Goal: Task Accomplishment & Management: Use online tool/utility

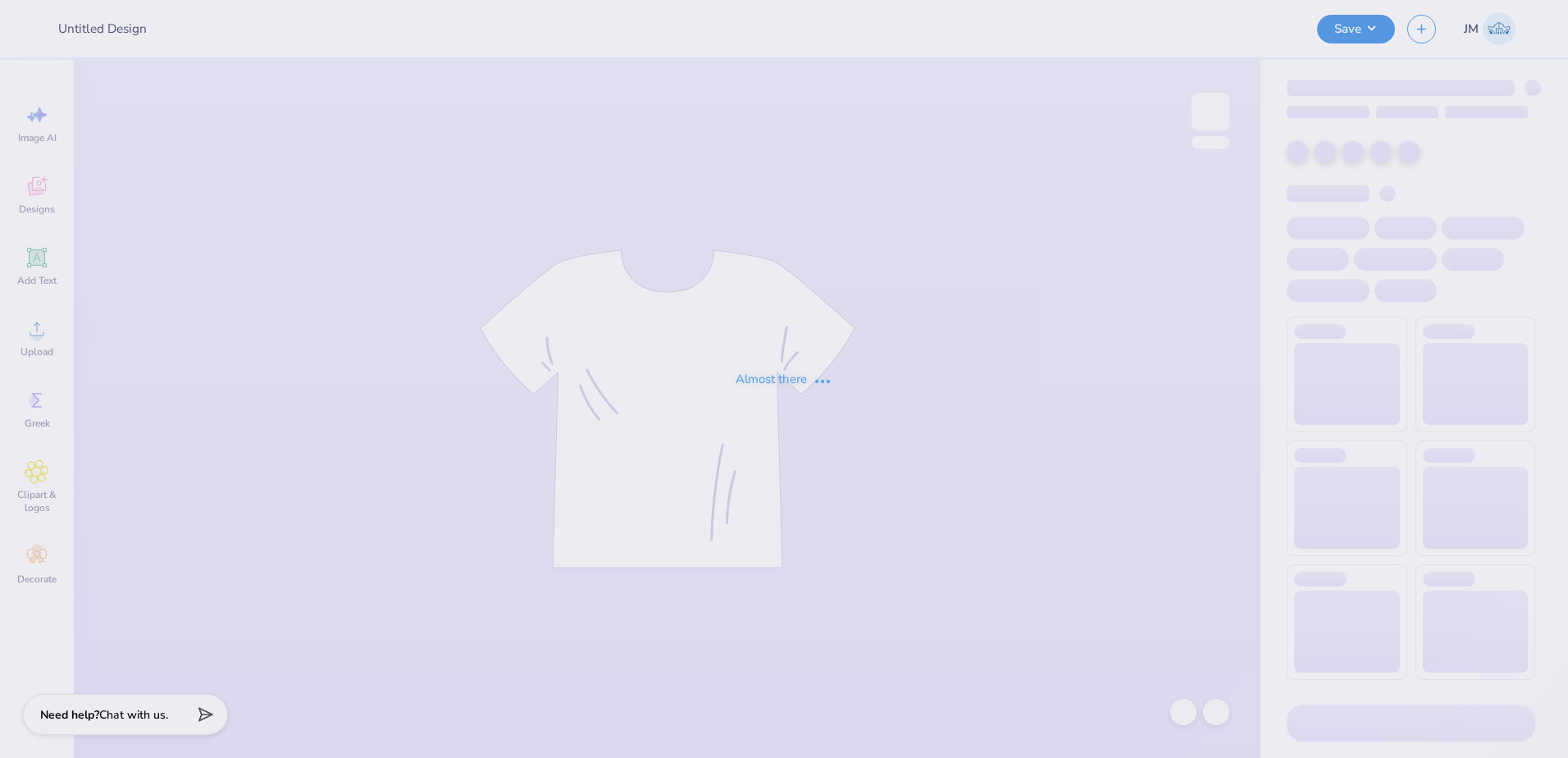
type input "Career Week - Class Officer Collective at [GEOGRAPHIC_DATA] U"
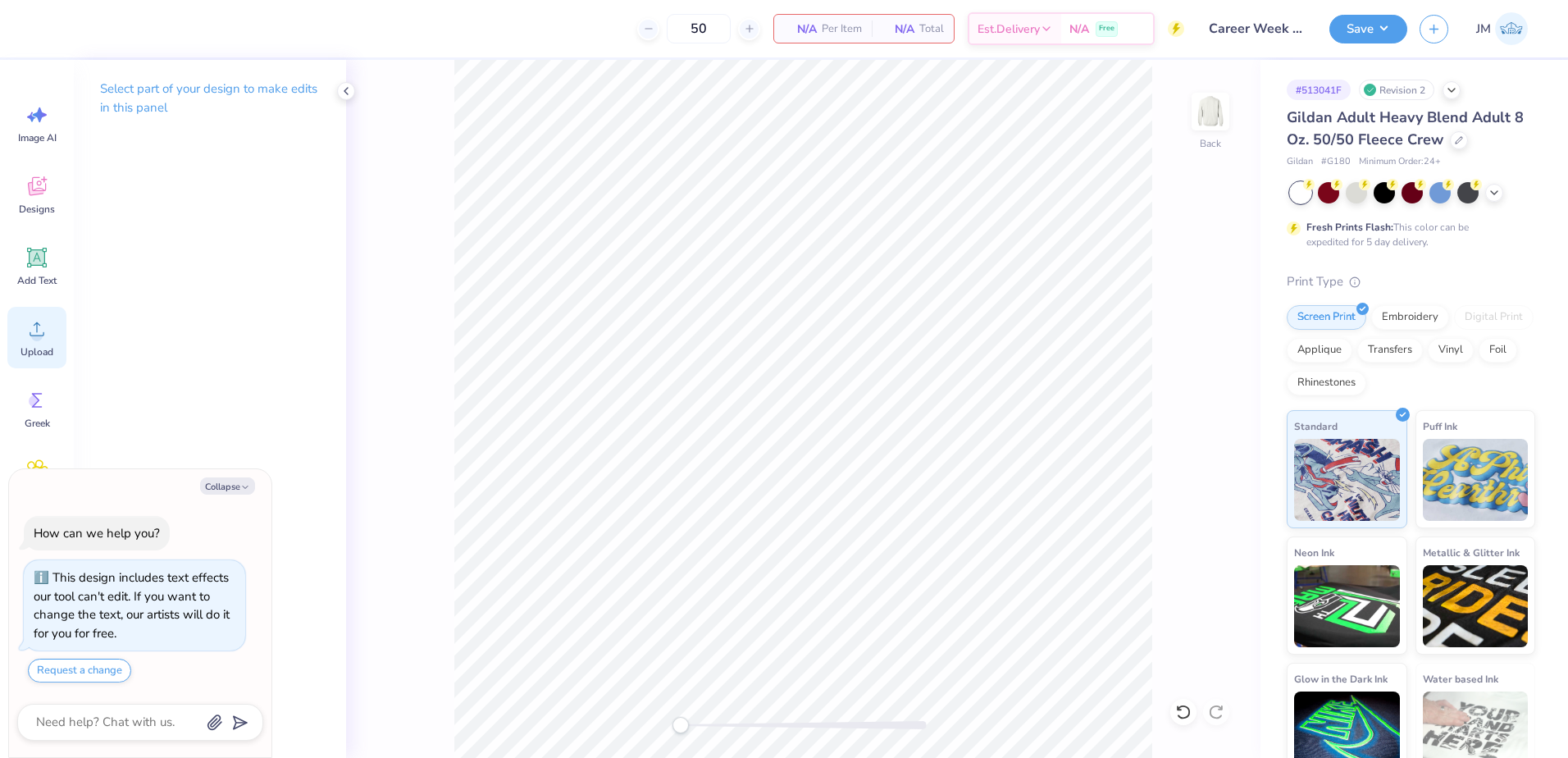
click at [53, 338] on div "Upload" at bounding box center [37, 337] width 59 height 61
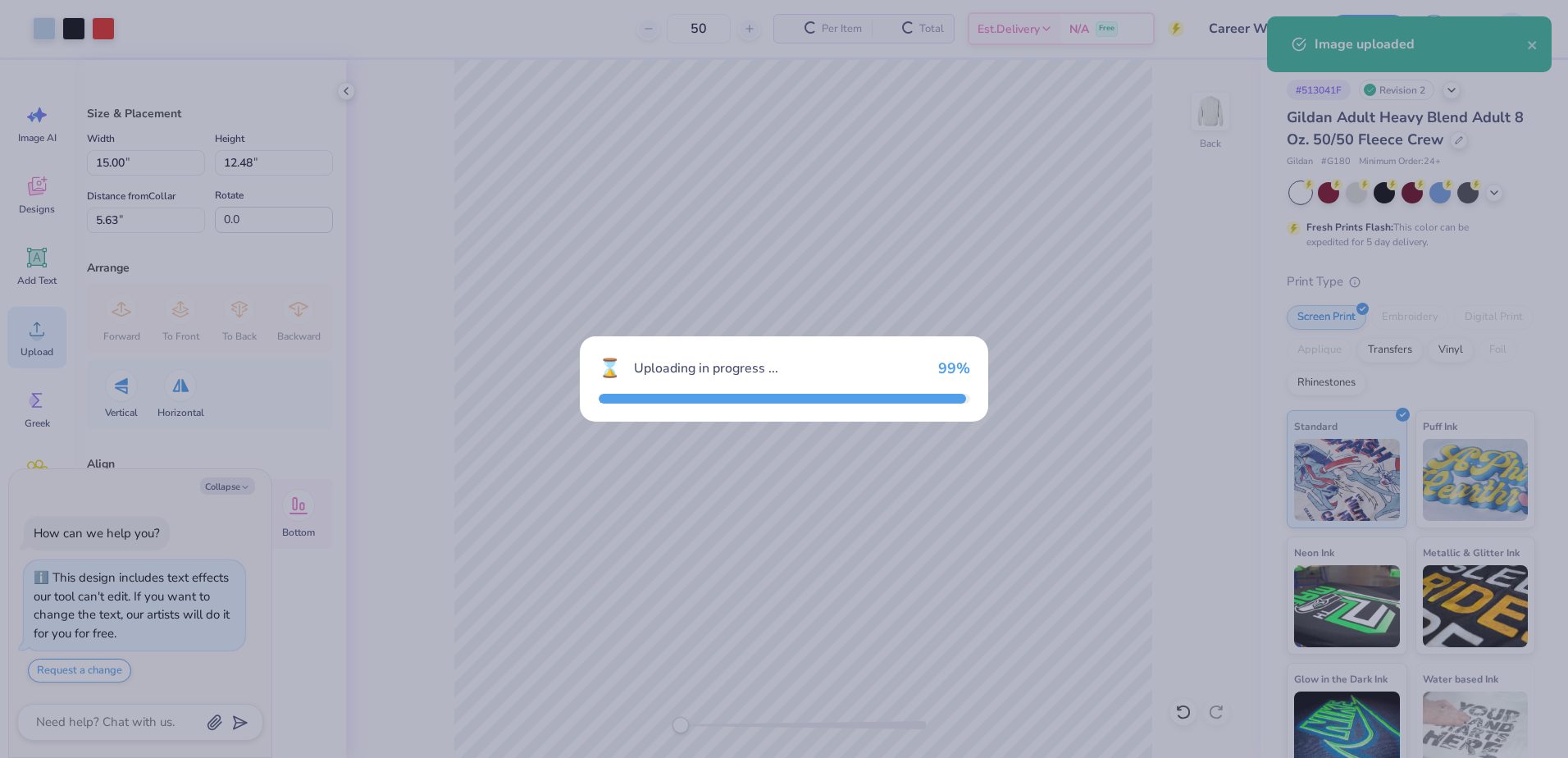
type textarea "x"
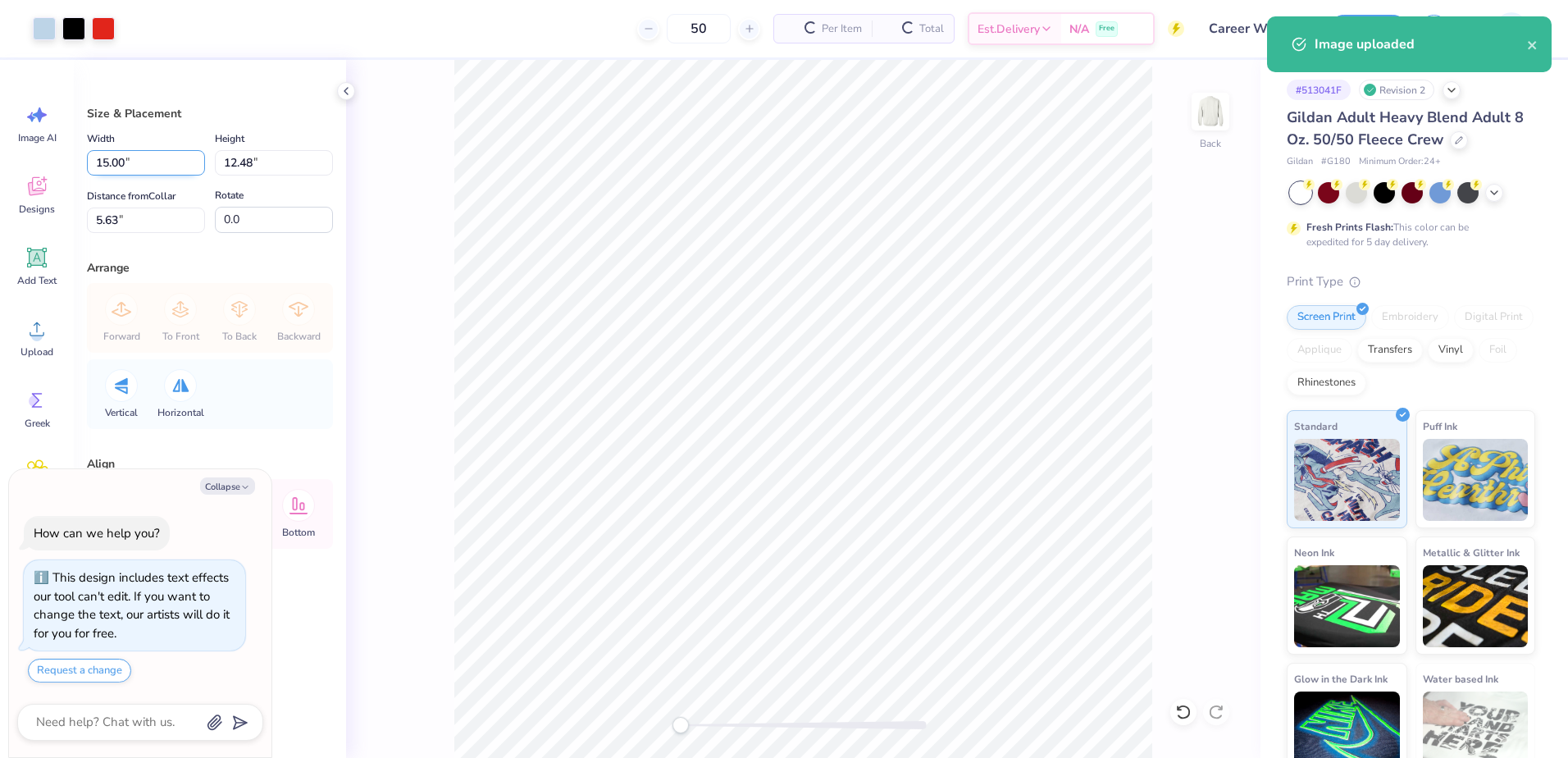
click at [147, 155] on input "15.00" at bounding box center [146, 163] width 118 height 25
type input "12"
type textarea "x"
type input "12.00"
type input "9.99"
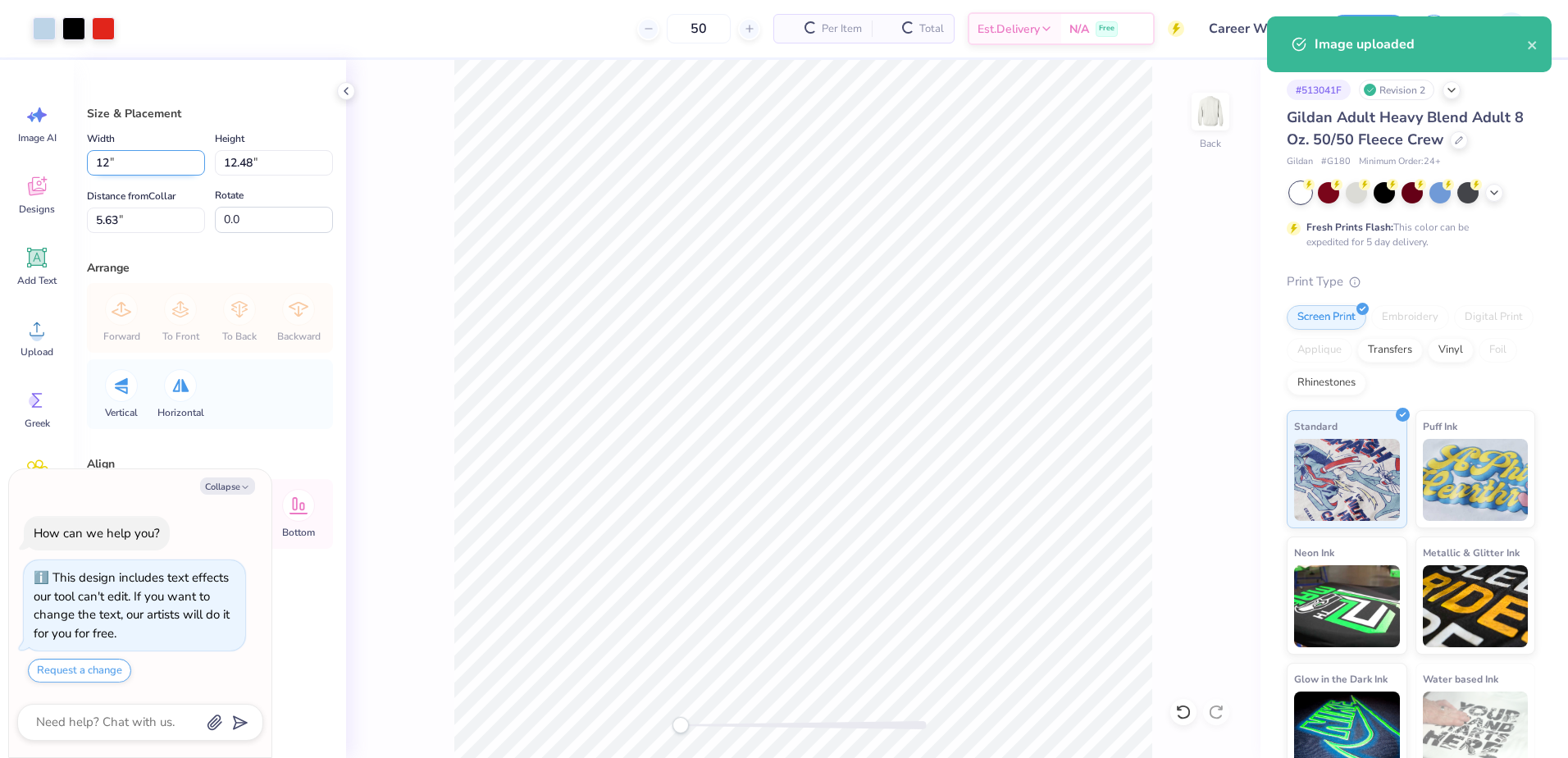
type input "6.88"
type textarea "x"
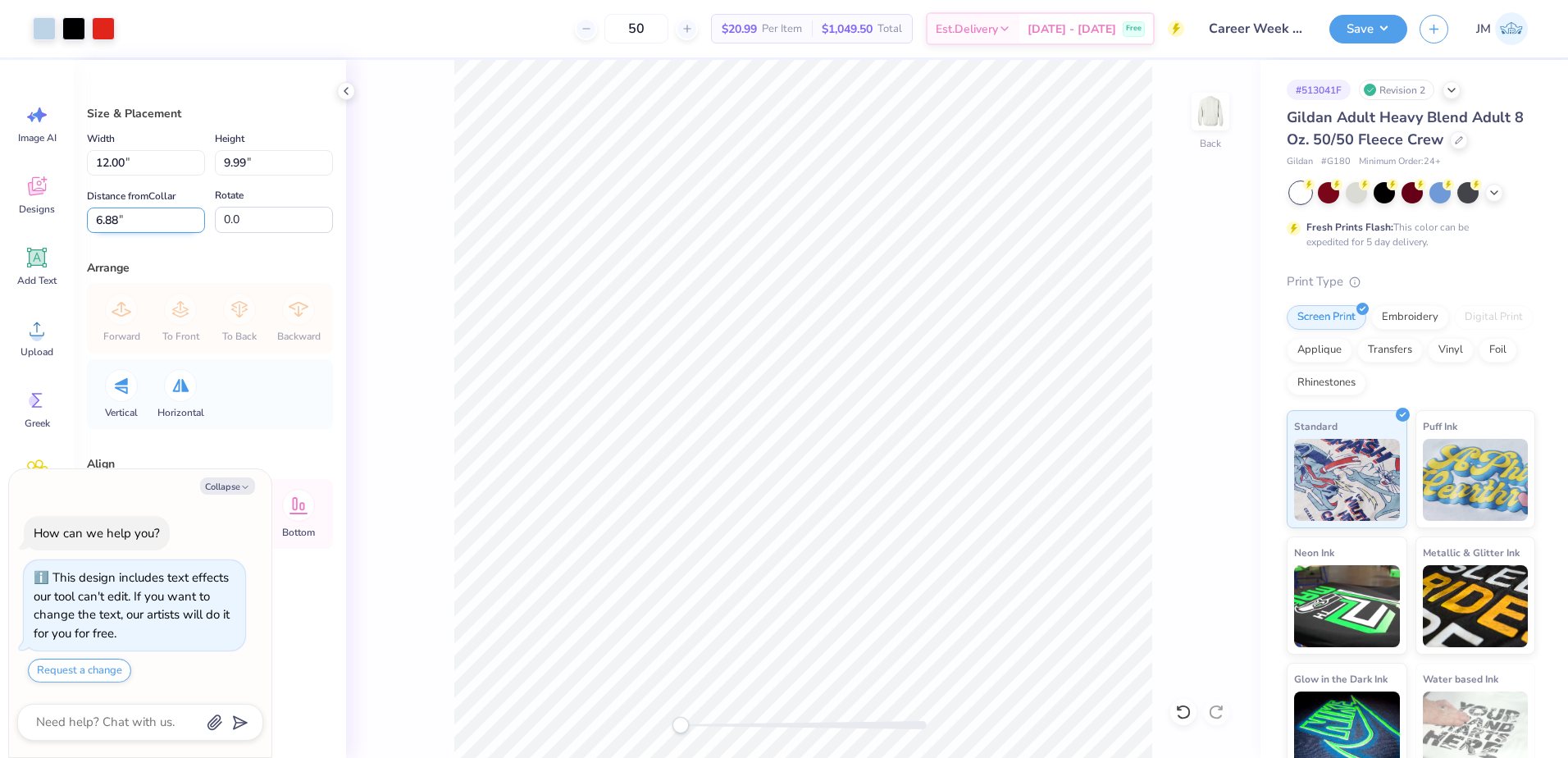
click at [110, 225] on input "6.88" at bounding box center [146, 220] width 118 height 25
type input "3"
click at [222, 490] on button "Collapse" at bounding box center [228, 487] width 55 height 17
type textarea "x"
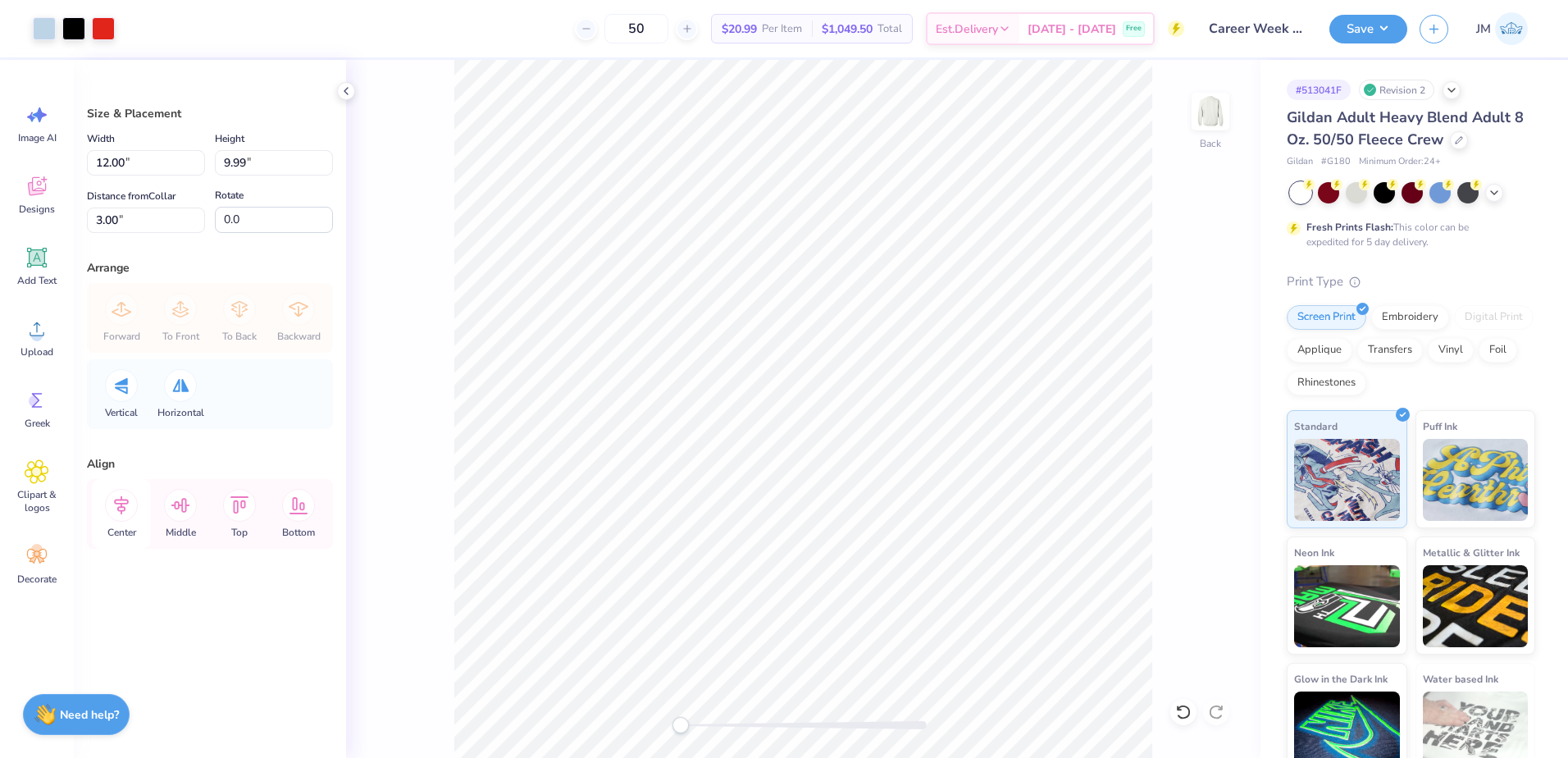
click at [129, 510] on icon at bounding box center [121, 506] width 33 height 33
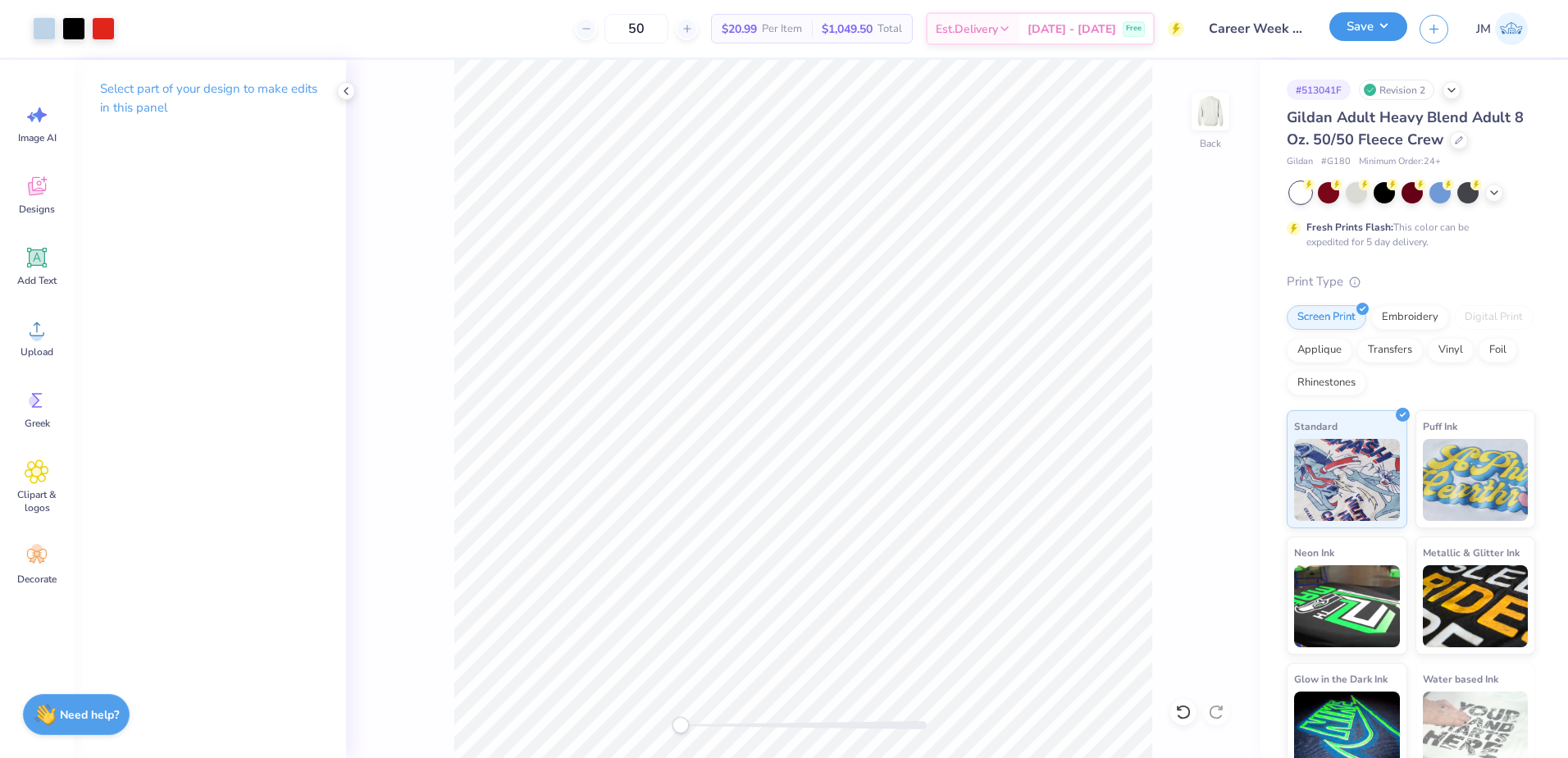
click at [1390, 27] on button "Save" at bounding box center [1368, 27] width 78 height 29
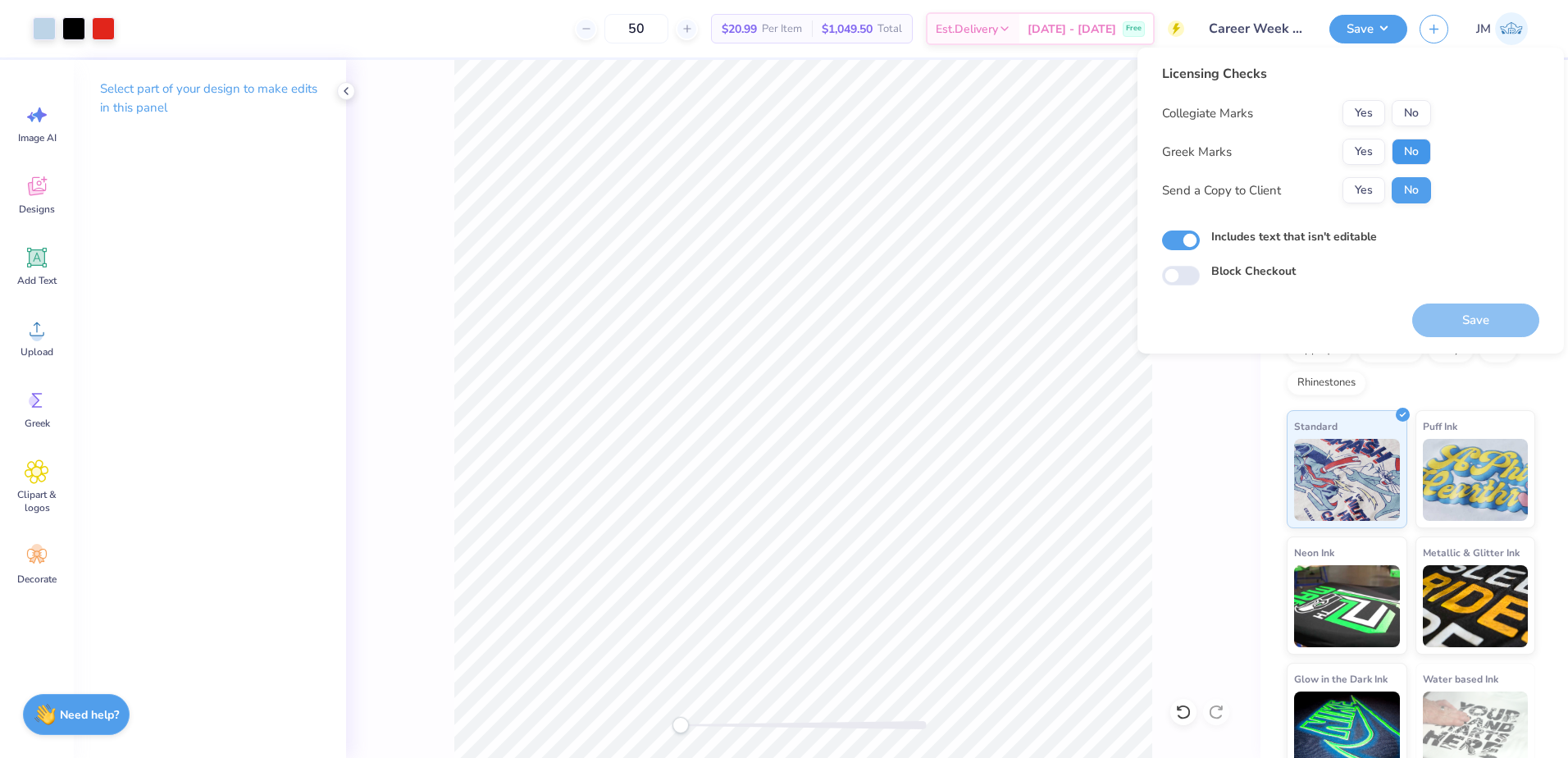
click at [1394, 154] on button "No" at bounding box center [1411, 151] width 40 height 26
click at [1427, 114] on button "No" at bounding box center [1411, 112] width 40 height 26
click at [1453, 302] on div "Save" at bounding box center [1476, 311] width 127 height 51
click at [1453, 325] on button "Save" at bounding box center [1476, 320] width 127 height 34
